Goal: Task Accomplishment & Management: Use online tool/utility

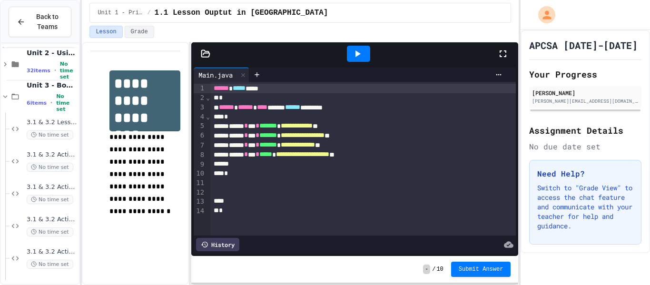
scroll to position [69, 0]
click at [65, 245] on div "3.1 & 3.2 Activity E No time set" at bounding box center [44, 258] width 69 height 32
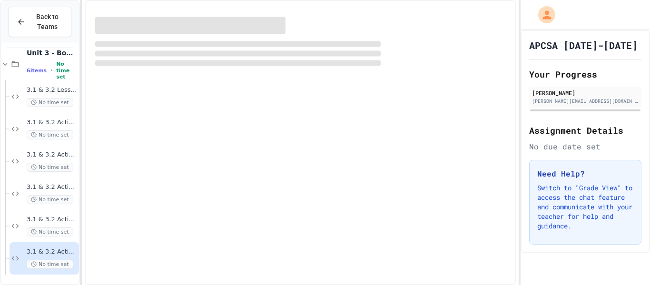
scroll to position [58, 0]
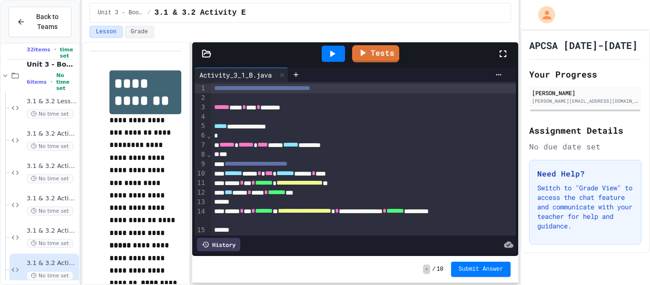
click at [227, 165] on div "**********" at bounding box center [300, 163] width 437 height 243
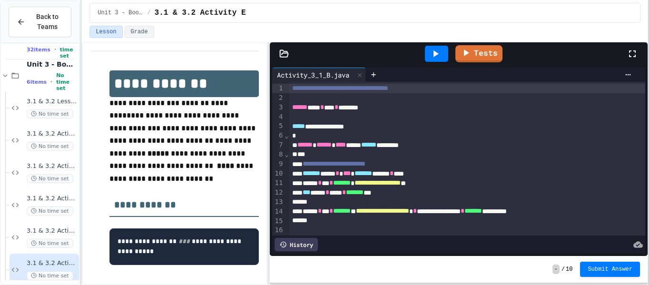
click at [649, 171] on div at bounding box center [649, 142] width 2 height 285
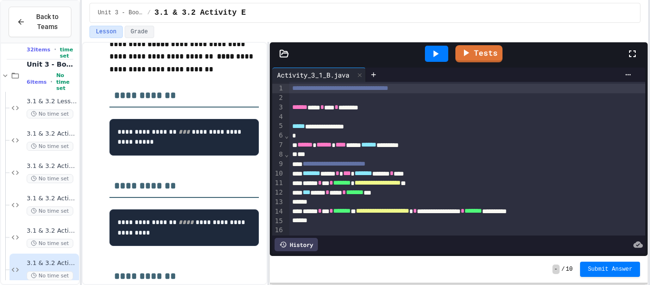
scroll to position [122, 0]
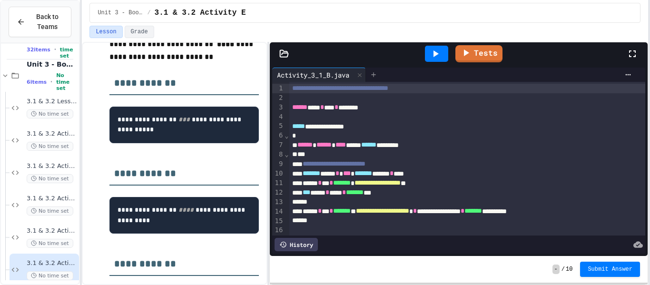
click at [377, 74] on icon at bounding box center [374, 75] width 8 height 8
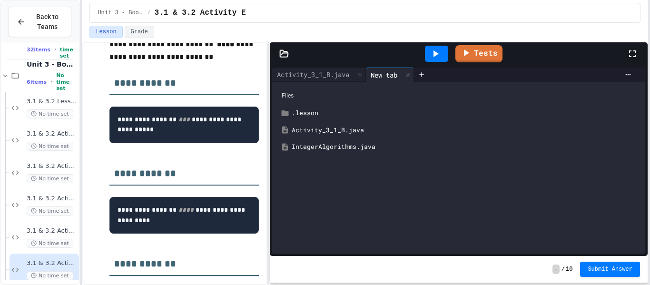
click at [339, 148] on div "IntegerAlgorithms.java" at bounding box center [466, 147] width 348 height 10
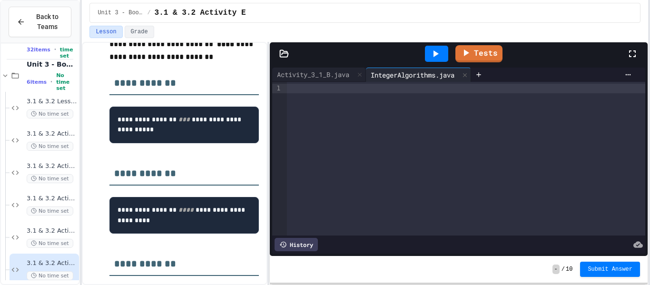
click at [329, 89] on div at bounding box center [466, 89] width 358 height 10
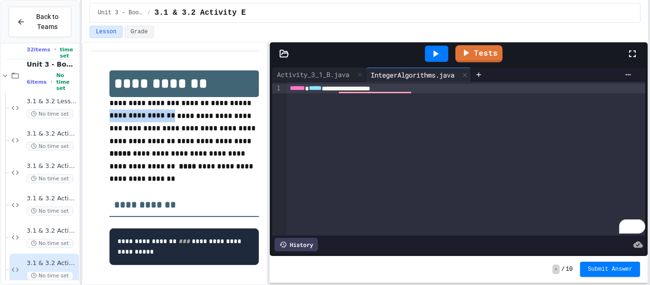
drag, startPoint x: 108, startPoint y: 115, endPoint x: 190, endPoint y: 116, distance: 81.8
click at [190, 116] on div "**********" at bounding box center [174, 276] width 168 height 431
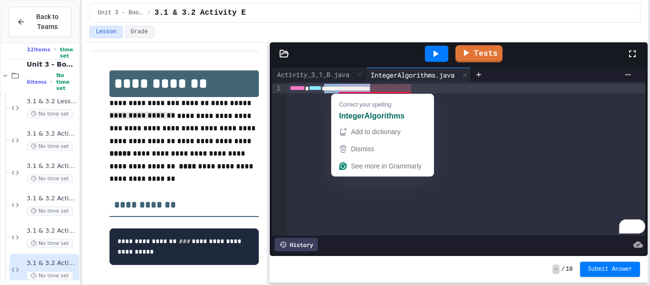
drag, startPoint x: 337, startPoint y: 88, endPoint x: 413, endPoint y: 86, distance: 76.1
click at [413, 86] on div "**********" at bounding box center [466, 89] width 359 height 10
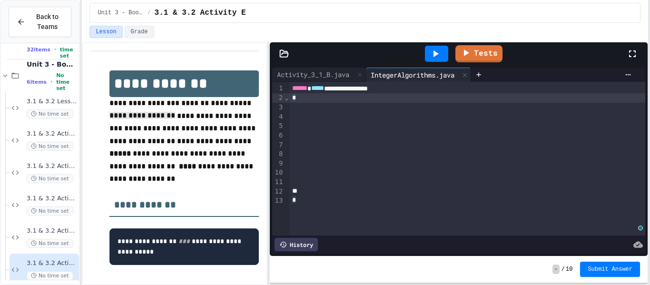
click at [364, 99] on div "*" at bounding box center [467, 98] width 357 height 10
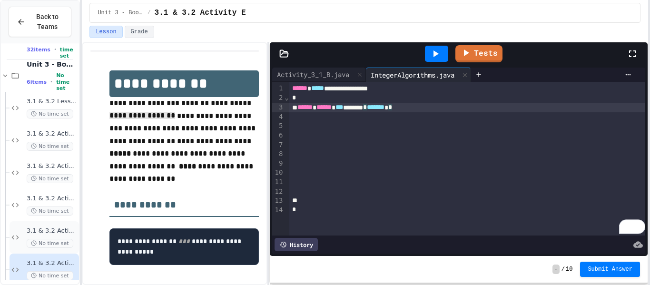
click at [54, 229] on span "3.1 & 3.2 Activity D" at bounding box center [52, 231] width 50 height 8
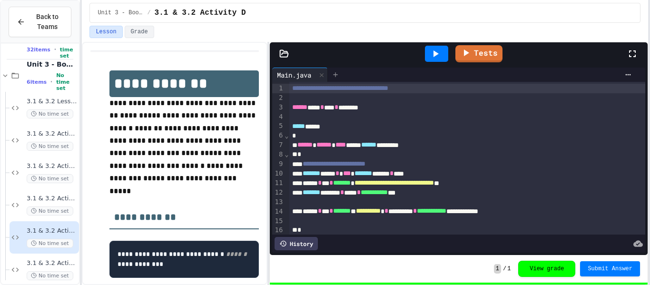
click at [335, 68] on div at bounding box center [335, 75] width 15 height 14
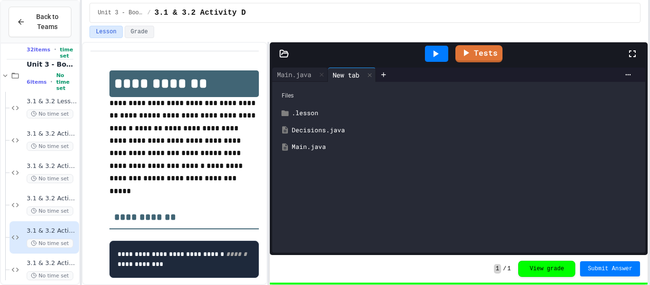
click at [322, 130] on div "Decisions.java" at bounding box center [466, 131] width 348 height 10
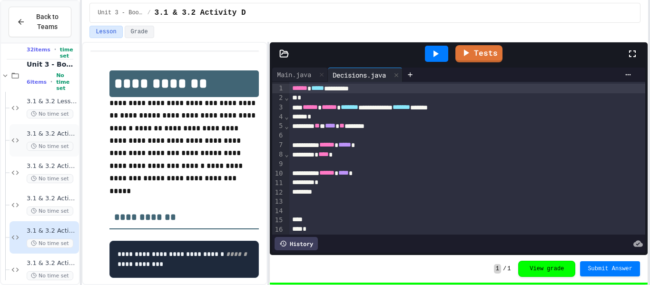
scroll to position [69, 0]
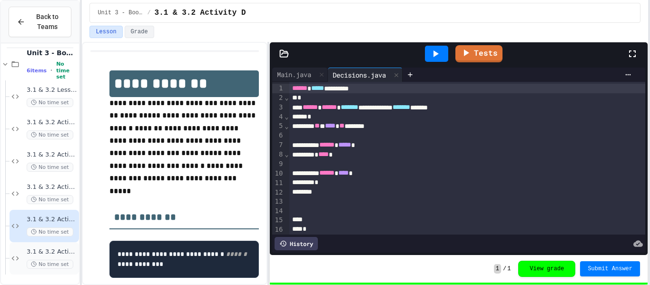
click at [42, 250] on span "3.1 & 3.2 Activity E" at bounding box center [52, 252] width 50 height 8
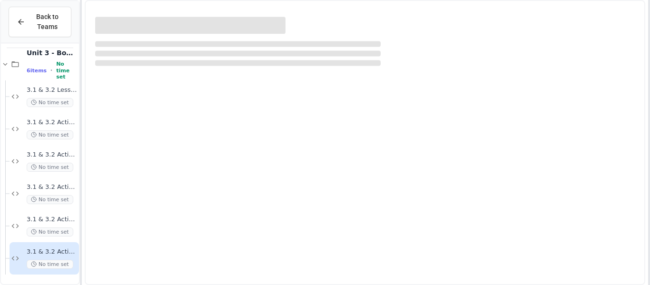
scroll to position [58, 0]
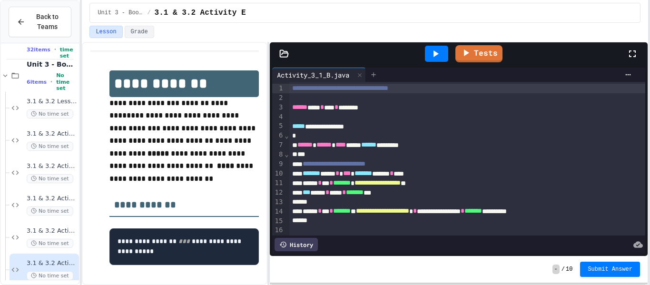
click at [376, 74] on icon at bounding box center [373, 74] width 4 height 4
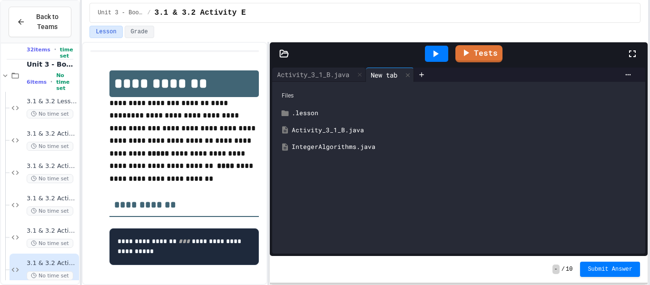
click at [339, 147] on div "IntegerAlgorithms.java" at bounding box center [466, 147] width 348 height 10
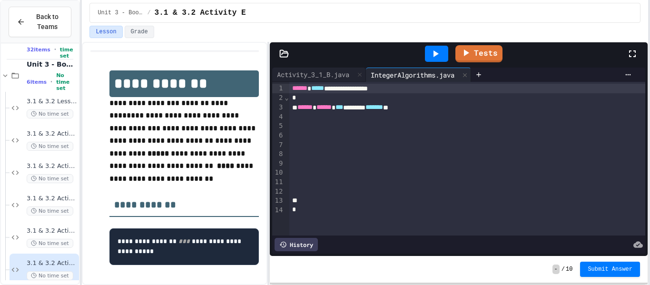
click at [343, 110] on span "***" at bounding box center [339, 107] width 8 height 7
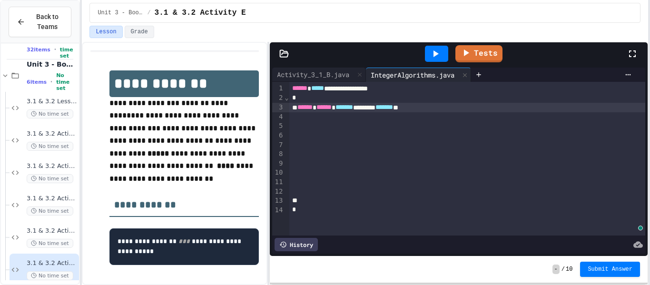
click at [393, 109] on span "*******" at bounding box center [384, 107] width 18 height 7
click at [485, 106] on div "****** ****** ******* ******* * *** ***** *" at bounding box center [467, 108] width 357 height 10
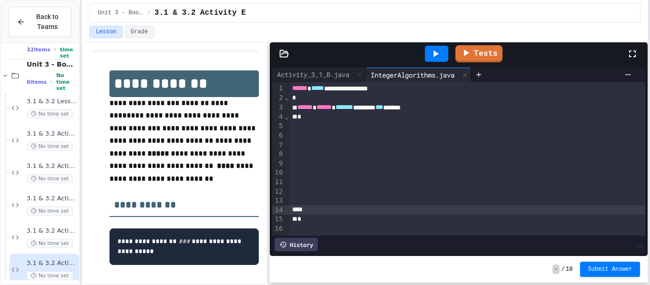
click at [368, 119] on div "*" at bounding box center [467, 117] width 357 height 10
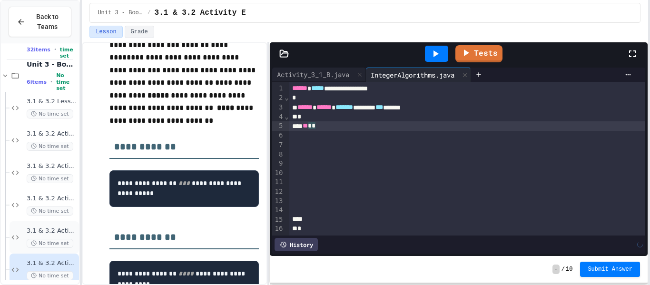
click at [58, 236] on div "3.1 & 3.2 Activity D No time set" at bounding box center [52, 237] width 50 height 21
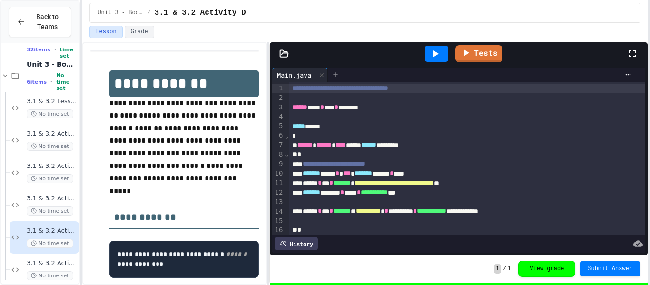
click at [337, 78] on icon at bounding box center [335, 75] width 8 height 8
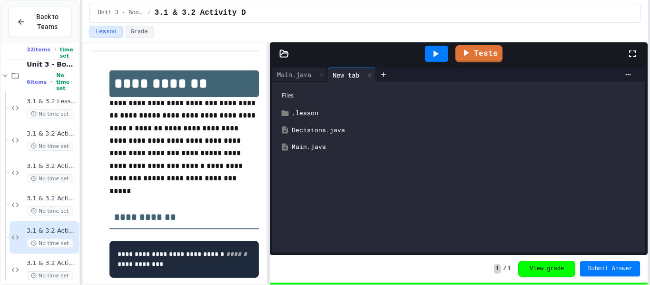
click at [317, 131] on div "Decisions.java" at bounding box center [466, 131] width 348 height 10
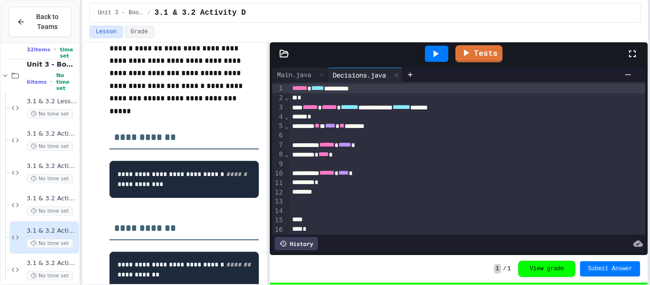
scroll to position [82, 0]
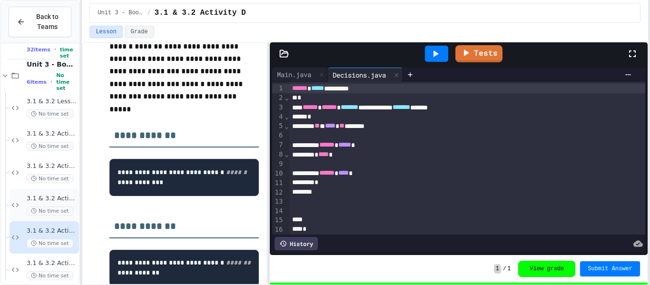
click at [65, 199] on span "3.1 & 3.2 Activity C" at bounding box center [52, 199] width 50 height 8
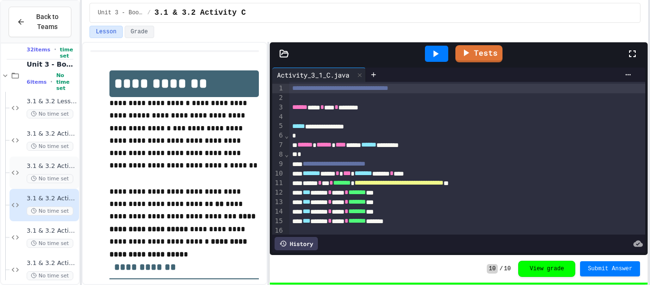
click at [61, 168] on span "3.1 & 3.2 Activity B" at bounding box center [52, 166] width 50 height 8
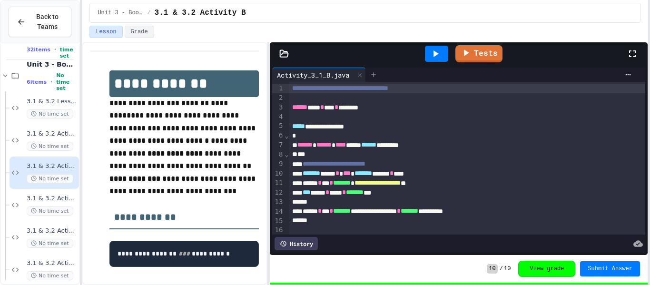
click at [376, 77] on icon at bounding box center [373, 74] width 4 height 4
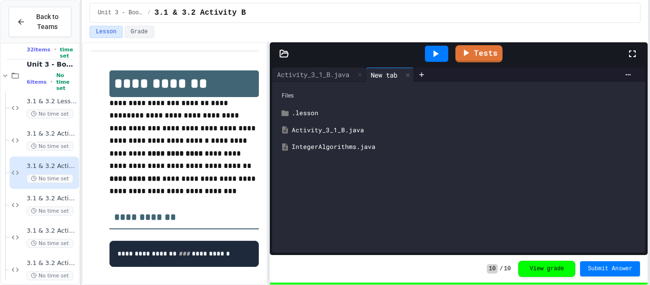
click at [348, 146] on div "IntegerAlgorithms.java" at bounding box center [466, 147] width 348 height 10
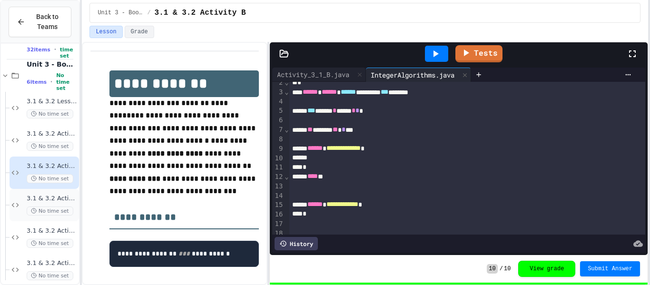
scroll to position [69, 0]
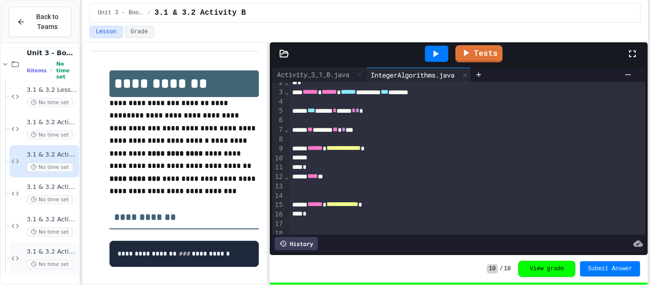
click at [61, 251] on span "3.1 & 3.2 Activity E" at bounding box center [52, 252] width 50 height 8
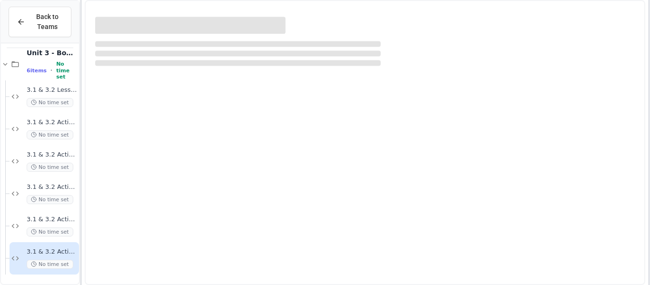
scroll to position [58, 0]
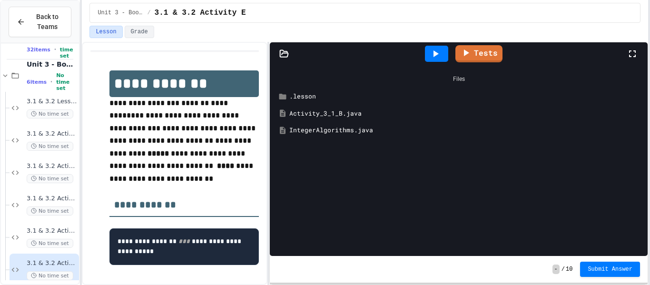
click at [337, 130] on div "IntegerAlgorithms.java" at bounding box center [465, 131] width 352 height 10
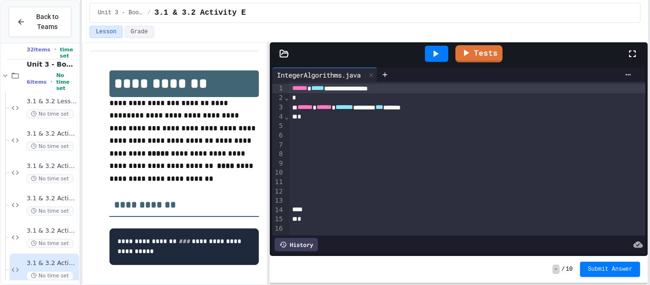
click at [425, 117] on div "*" at bounding box center [467, 117] width 357 height 10
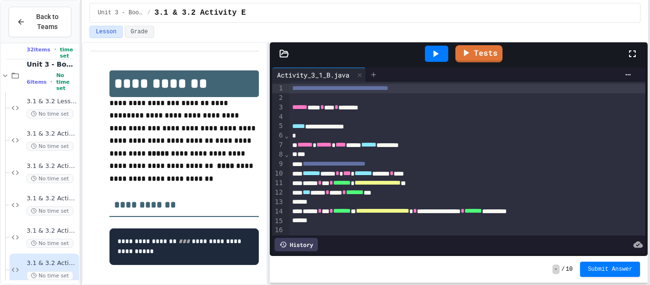
click at [372, 71] on div at bounding box center [373, 75] width 15 height 14
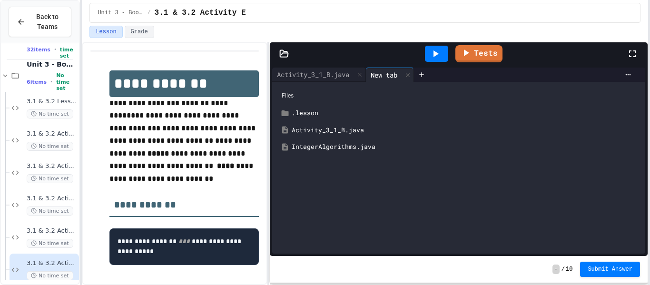
click at [331, 139] on div "IntegerAlgorithms.java" at bounding box center [458, 146] width 363 height 17
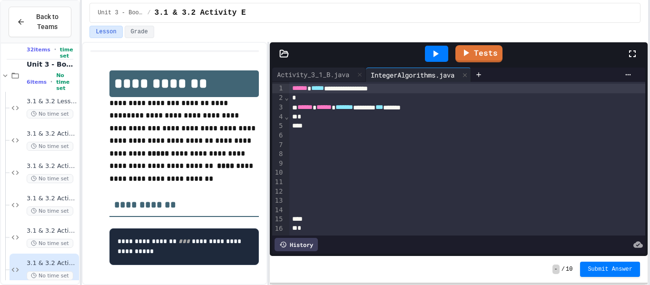
click at [405, 121] on div at bounding box center [467, 126] width 357 height 10
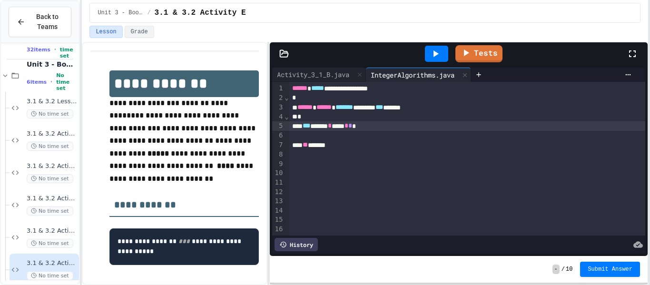
click at [332, 127] on div "*** ***** * **** * * *" at bounding box center [467, 126] width 357 height 10
click at [331, 126] on div "*** ***** * **** * * *" at bounding box center [467, 126] width 357 height 10
click at [356, 125] on div "*** ***** * **** * * *" at bounding box center [467, 126] width 357 height 10
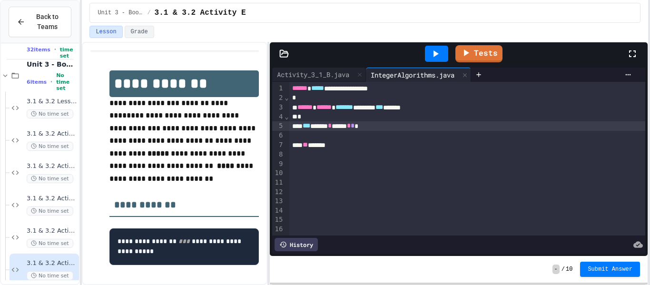
click at [336, 146] on div "** *******" at bounding box center [467, 145] width 357 height 10
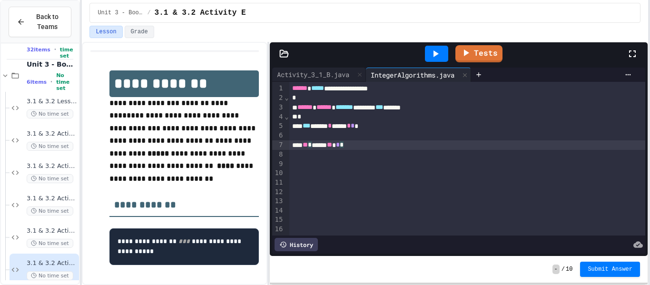
click at [373, 150] on div "To enrich screen reader interactions, please activate Accessibility in Grammarl…" at bounding box center [467, 155] width 357 height 10
click at [370, 146] on div "** * ***** ** * *" at bounding box center [467, 145] width 357 height 10
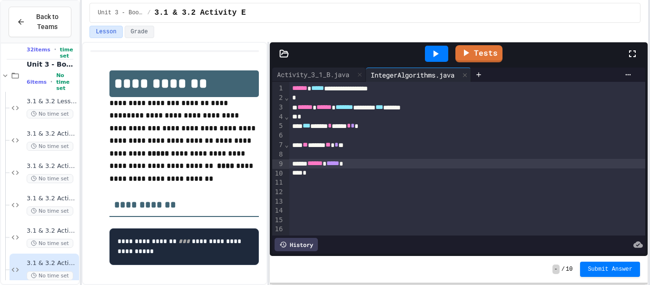
click at [316, 178] on div "To enrich screen reader interactions, please activate Accessibility in Grammarl…" at bounding box center [467, 183] width 357 height 10
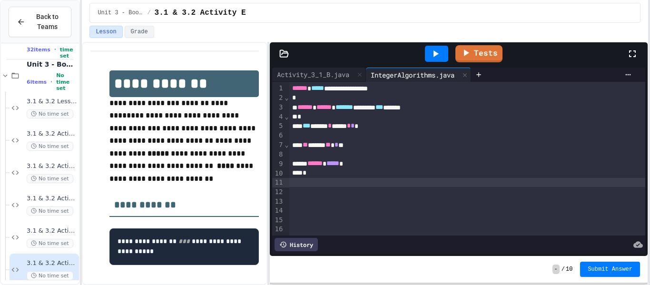
click at [323, 171] on div "*" at bounding box center [467, 173] width 357 height 10
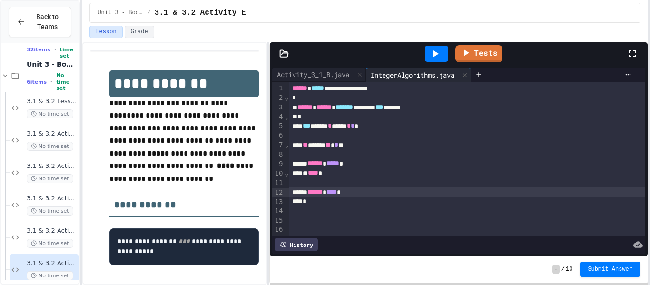
click at [638, 73] on div "Activity_3_1_B.java IntegerAlgorithms.java" at bounding box center [458, 75] width 373 height 14
click at [622, 75] on div at bounding box center [627, 75] width 15 height 8
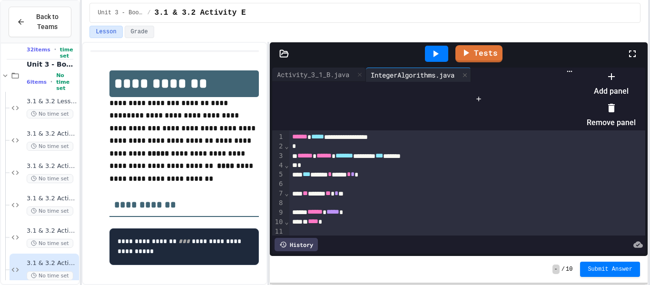
click at [611, 91] on li "Add panel" at bounding box center [610, 83] width 49 height 30
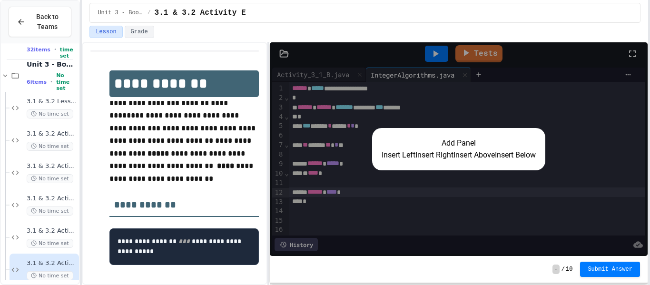
click at [438, 158] on button "Insert Right" at bounding box center [434, 154] width 38 height 11
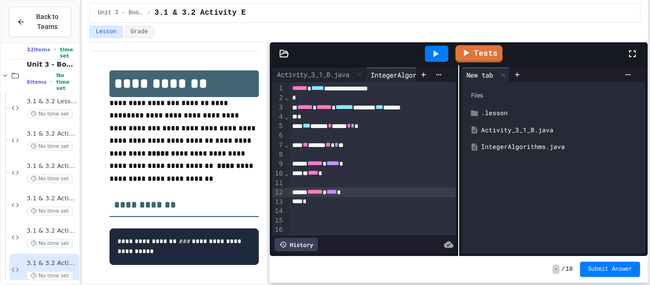
click at [431, 56] on icon at bounding box center [434, 53] width 11 height 11
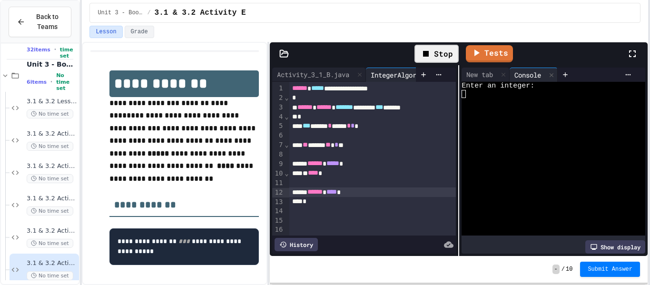
click at [488, 97] on div at bounding box center [548, 94] width 175 height 8
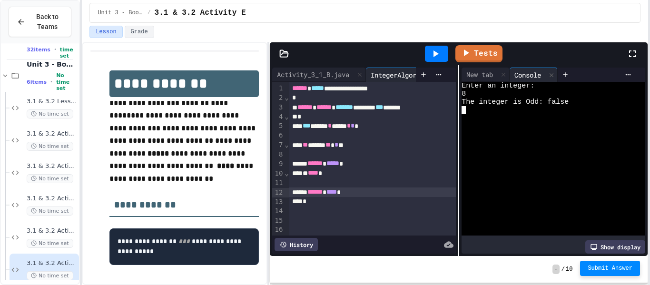
click at [591, 269] on span "Submit Answer" at bounding box center [609, 268] width 45 height 8
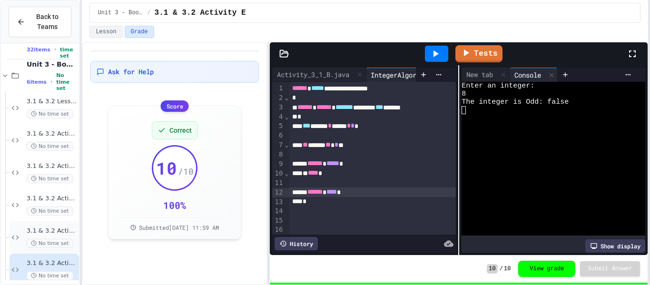
click at [66, 224] on div "3.1 & 3.2 Activity D No time set" at bounding box center [44, 237] width 69 height 32
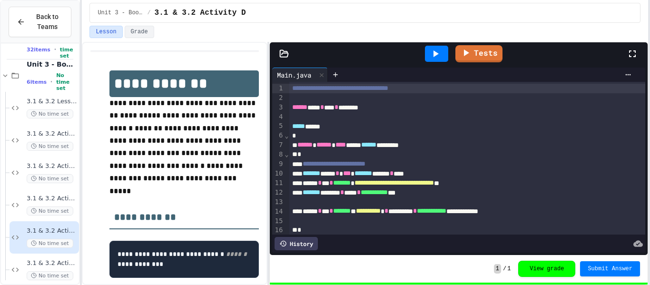
scroll to position [6, 0]
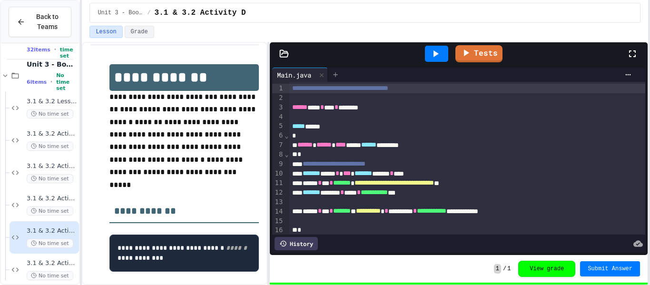
click at [336, 71] on icon at bounding box center [335, 75] width 8 height 8
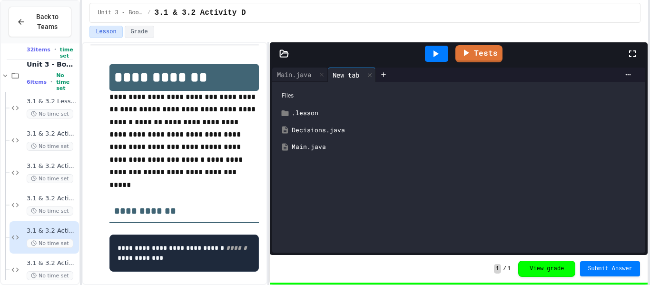
click at [320, 126] on div "Decisions.java" at bounding box center [466, 131] width 348 height 10
